Goal: Entertainment & Leisure: Consume media (video, audio)

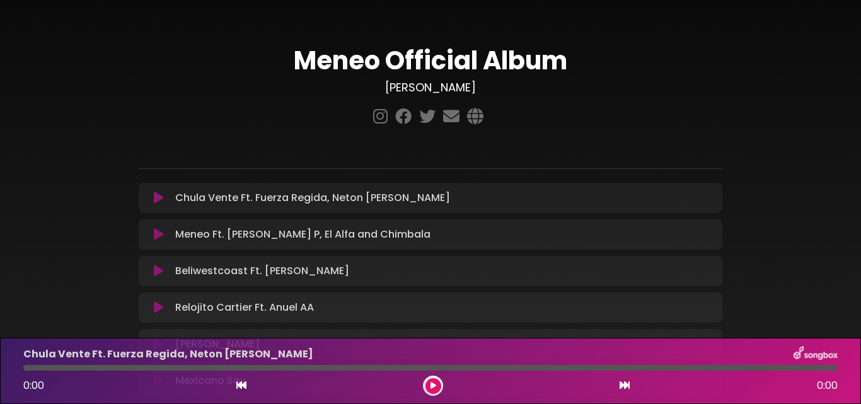
click at [163, 195] on icon at bounding box center [158, 198] width 9 height 13
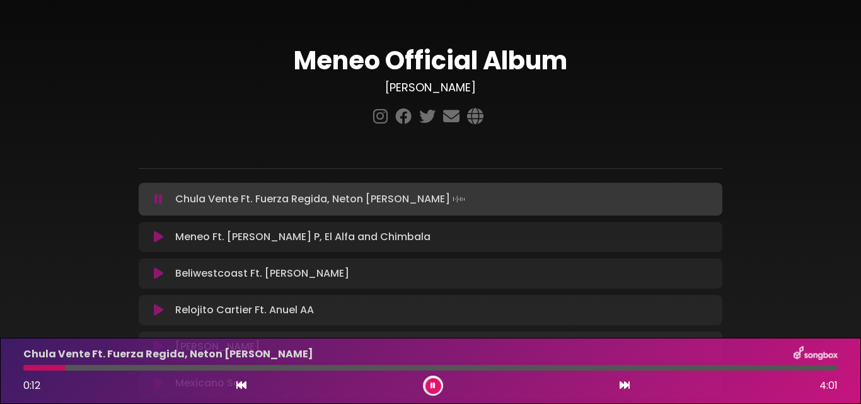
click at [25, 367] on div at bounding box center [44, 368] width 42 height 6
click at [429, 382] on button at bounding box center [433, 386] width 16 height 16
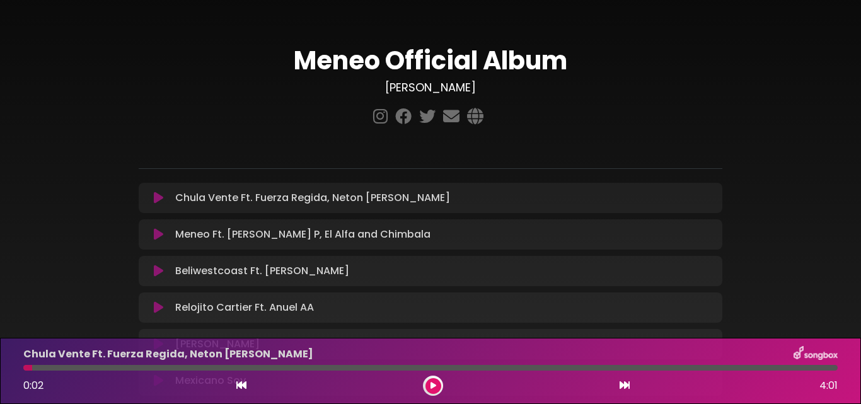
click at [25, 368] on div at bounding box center [27, 368] width 9 height 6
click at [26, 368] on div at bounding box center [27, 368] width 9 height 6
click at [240, 384] on icon at bounding box center [241, 385] width 10 height 10
click at [220, 202] on p "Chula Vente Ft. Fuerza Regida, Neton [PERSON_NAME] Loading Track..." at bounding box center [312, 197] width 275 height 15
click at [427, 386] on button at bounding box center [433, 386] width 16 height 16
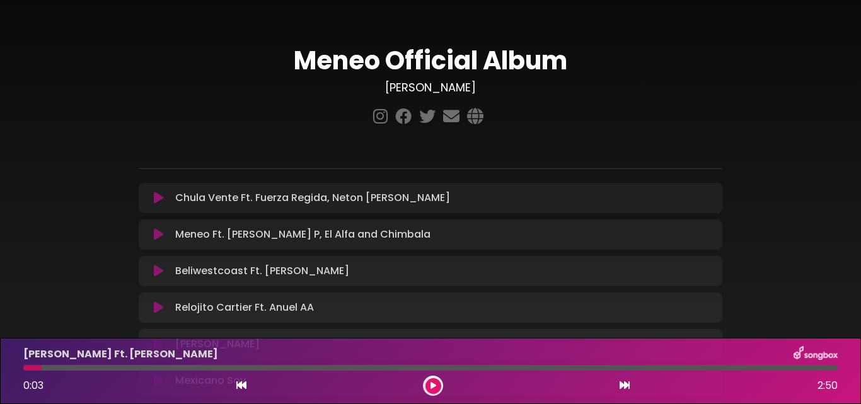
click at [158, 197] on icon at bounding box center [158, 198] width 9 height 13
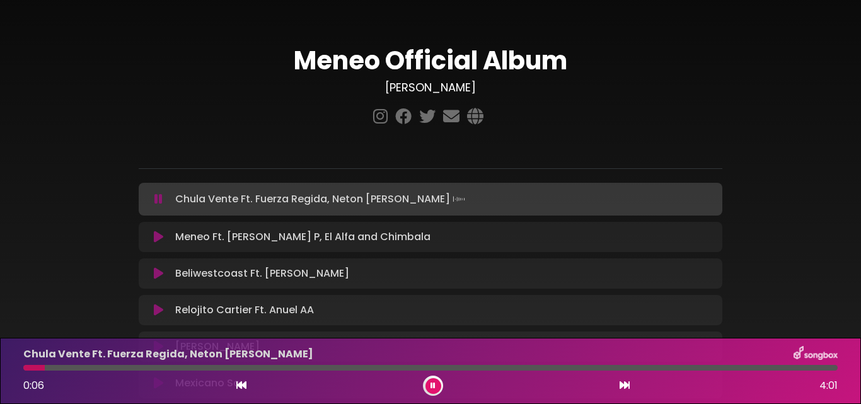
click at [434, 382] on icon at bounding box center [433, 386] width 6 height 8
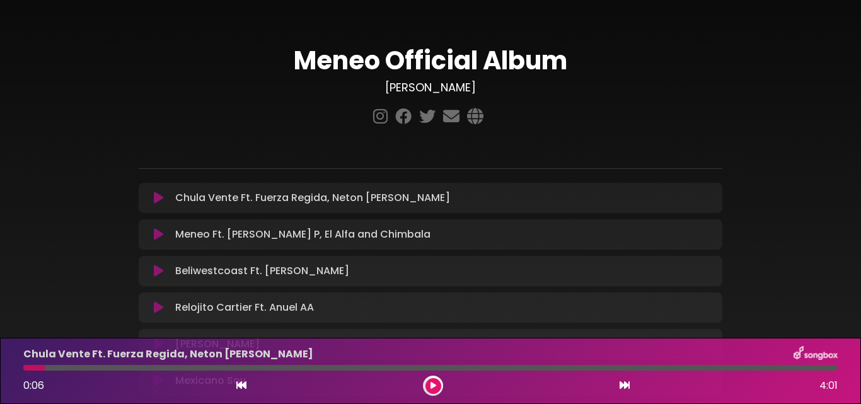
click at [28, 368] on div at bounding box center [33, 368] width 21 height 6
drag, startPoint x: 42, startPoint y: 369, endPoint x: 28, endPoint y: 368, distance: 13.9
click at [28, 368] on div at bounding box center [33, 368] width 21 height 6
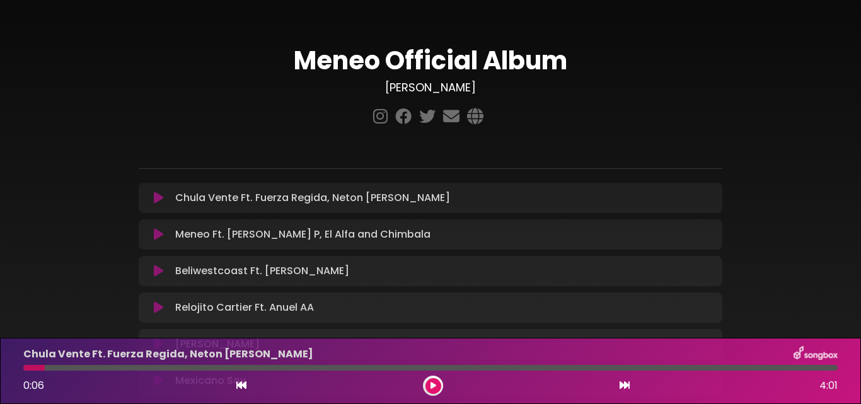
click at [430, 388] on icon at bounding box center [433, 386] width 6 height 8
